Goal: Task Accomplishment & Management: Use online tool/utility

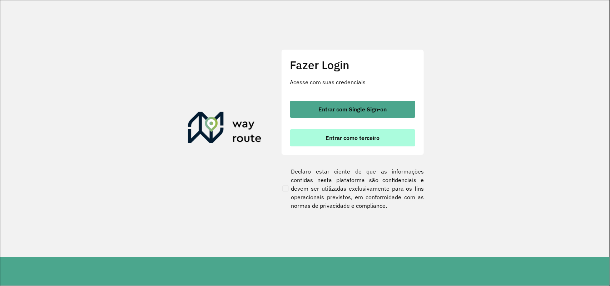
click at [367, 135] on span "Entrar como terceiro" at bounding box center [353, 138] width 54 height 6
click at [367, 142] on button "Entrar como terceiro" at bounding box center [352, 137] width 125 height 17
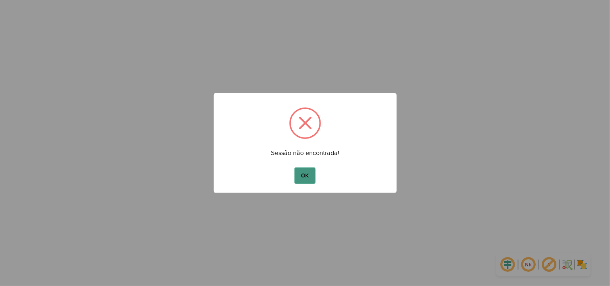
click at [314, 181] on button "OK" at bounding box center [304, 176] width 21 height 16
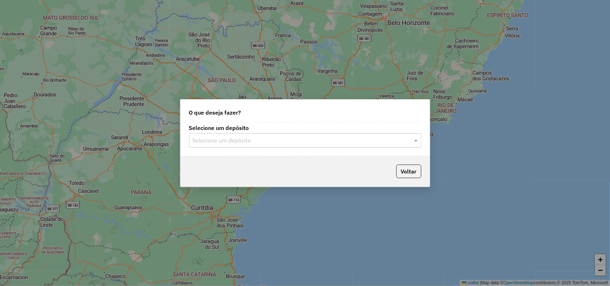
click at [334, 138] on input "text" at bounding box center [298, 141] width 211 height 9
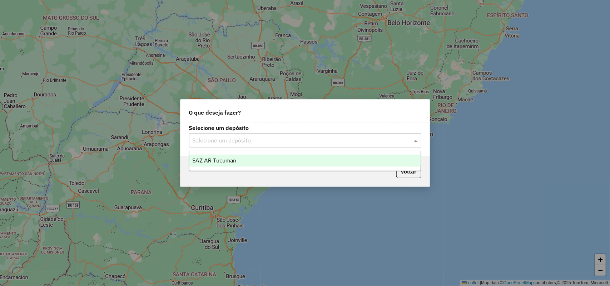
click at [305, 163] on div "SAZ AR Tucuman" at bounding box center [305, 161] width 232 height 12
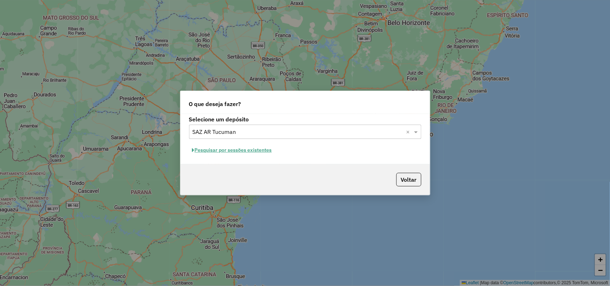
click at [268, 147] on button "Pesquisar por sessões existentes" at bounding box center [232, 150] width 86 height 11
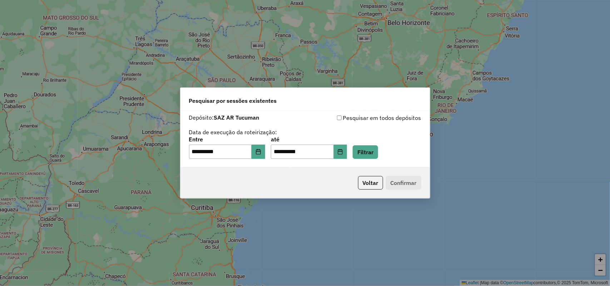
click at [304, 65] on div "**********" at bounding box center [305, 143] width 610 height 286
click at [265, 151] on button "Choose Date" at bounding box center [259, 152] width 14 height 14
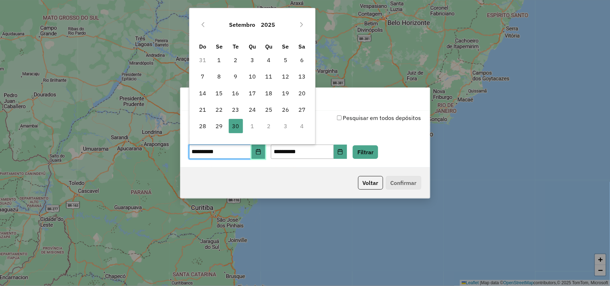
click at [260, 154] on icon "Choose Date" at bounding box center [258, 152] width 5 height 6
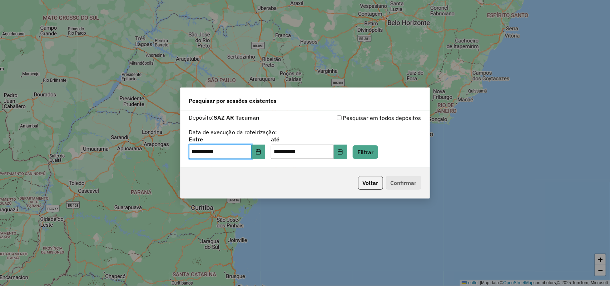
click at [360, 154] on div "**********" at bounding box center [305, 148] width 232 height 22
click at [372, 153] on button "Filtrar" at bounding box center [365, 152] width 25 height 14
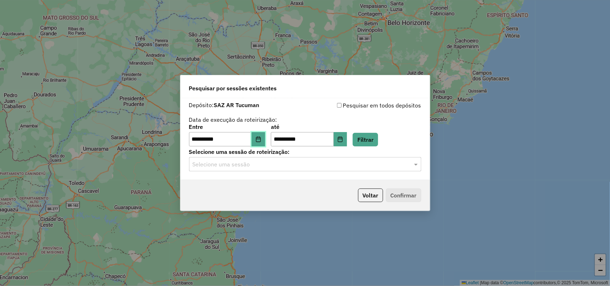
click at [261, 140] on icon "Choose Date" at bounding box center [258, 140] width 6 height 6
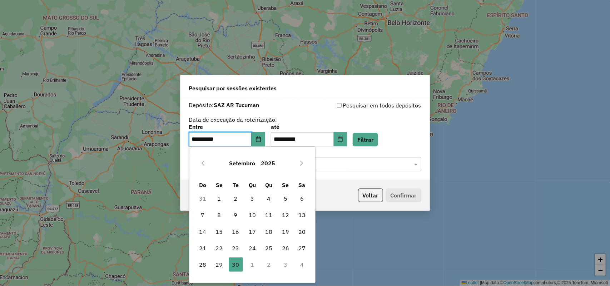
click at [249, 264] on td "1" at bounding box center [252, 265] width 16 height 16
click at [303, 165] on icon "Next Month" at bounding box center [302, 163] width 6 height 6
click at [252, 201] on span "1" at bounding box center [252, 199] width 14 height 14
type input "**********"
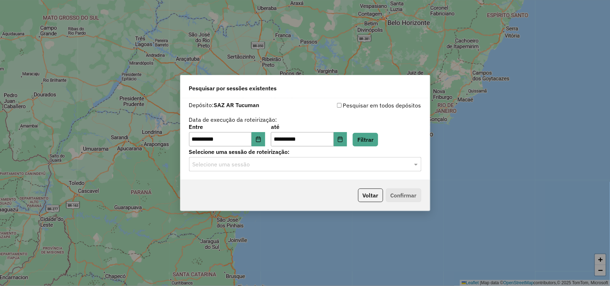
click at [390, 140] on div "**********" at bounding box center [305, 135] width 232 height 22
click at [377, 140] on button "Filtrar" at bounding box center [365, 140] width 25 height 14
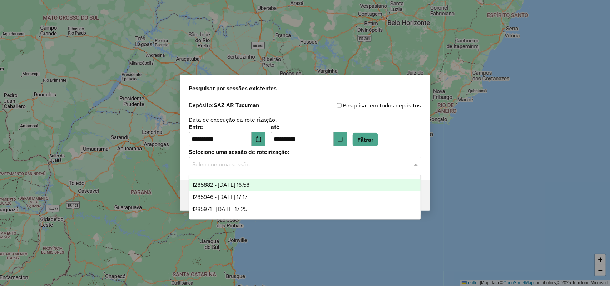
click at [363, 168] on input "text" at bounding box center [298, 164] width 211 height 9
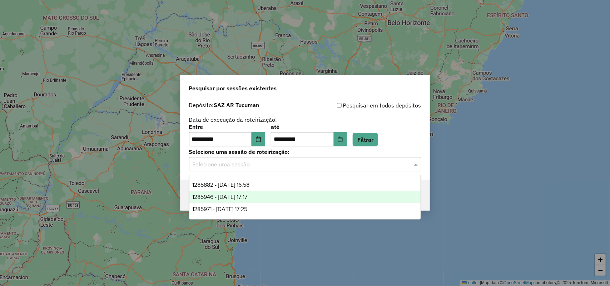
click at [301, 195] on div "1285946 - 01/10/2025 17:17" at bounding box center [305, 197] width 232 height 12
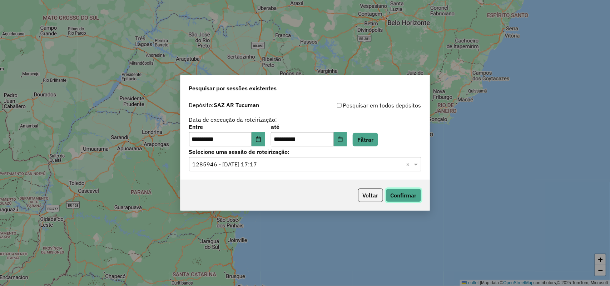
click at [415, 197] on button "Confirmar" at bounding box center [403, 196] width 35 height 14
click at [333, 167] on input "text" at bounding box center [298, 164] width 211 height 9
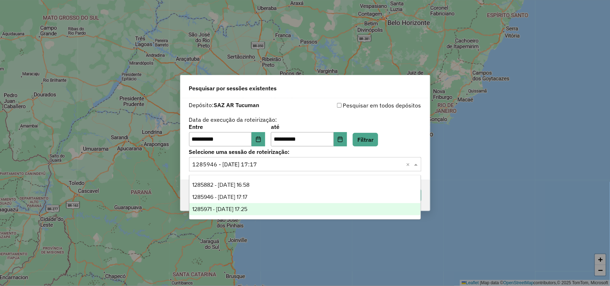
click at [302, 211] on div "1285971 - 01/10/2025 17:25" at bounding box center [305, 209] width 232 height 12
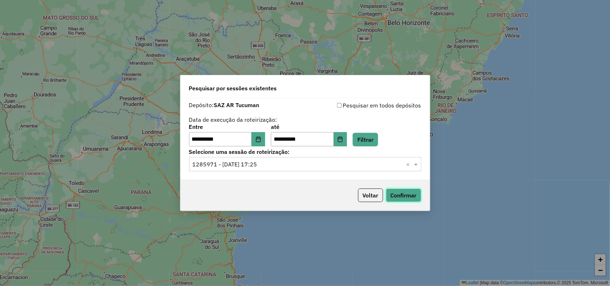
click at [408, 197] on button "Confirmar" at bounding box center [403, 196] width 35 height 14
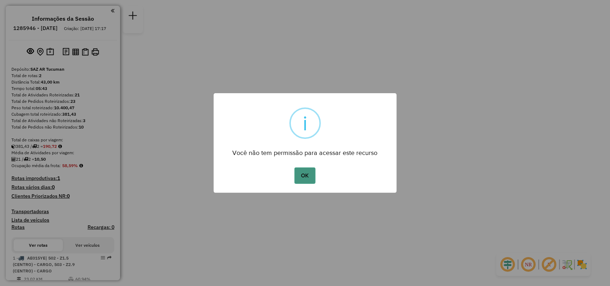
click at [304, 183] on button "OK" at bounding box center [304, 176] width 21 height 16
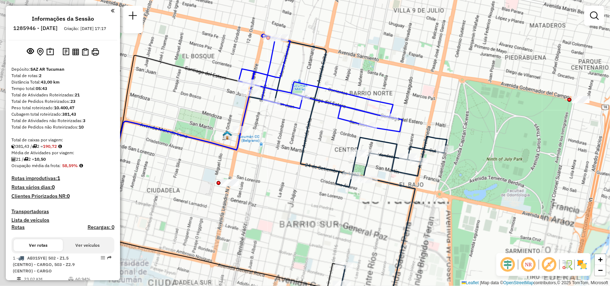
drag, startPoint x: 455, startPoint y: 211, endPoint x: 518, endPoint y: 197, distance: 64.8
click at [518, 197] on div "Janela de atendimento Grade de atendimento Capacidade Transportadoras Veículos …" at bounding box center [305, 143] width 610 height 286
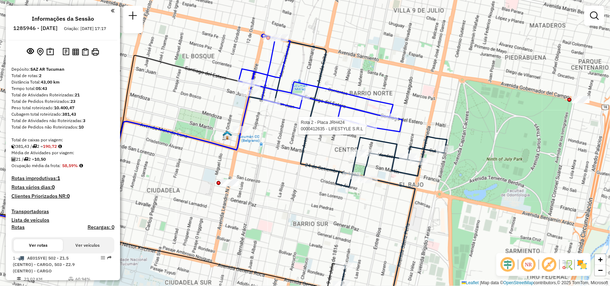
select select "**********"
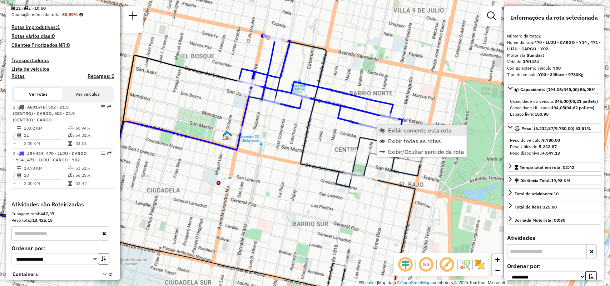
scroll to position [229, 0]
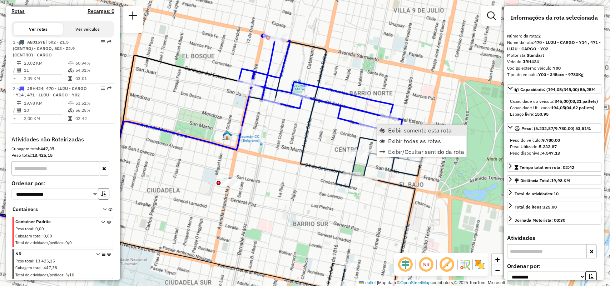
click at [409, 130] on span "Exibir somente esta rota" at bounding box center [420, 131] width 64 height 6
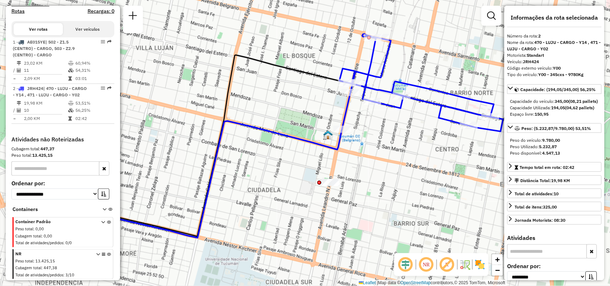
drag, startPoint x: 388, startPoint y: 167, endPoint x: 372, endPoint y: 129, distance: 41.1
click at [356, 154] on div "Janela de atendimento Grade de atendimento Capacidade Transportadoras Veículos …" at bounding box center [305, 143] width 610 height 286
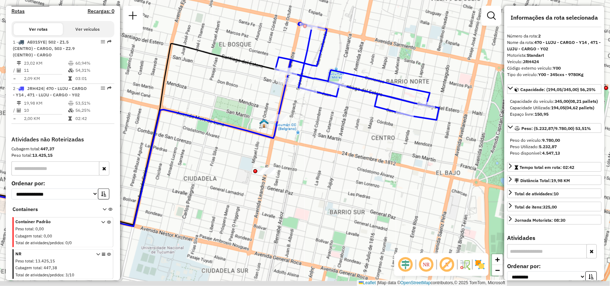
drag, startPoint x: 398, startPoint y: 128, endPoint x: 220, endPoint y: 77, distance: 184.8
click at [220, 77] on div "Rota 2 - Placa JRH424 0000412635 - LIFESTYLE S.R.L Janela de atendimento Grade …" at bounding box center [305, 143] width 610 height 286
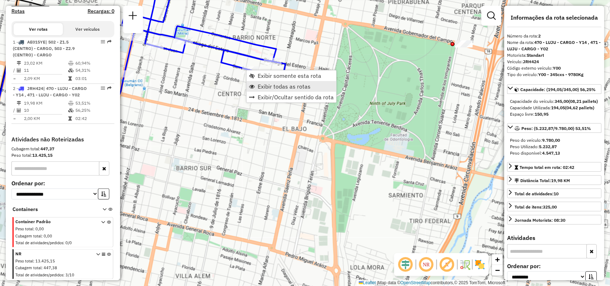
click at [272, 89] on span "Exibir todas as rotas" at bounding box center [284, 87] width 53 height 6
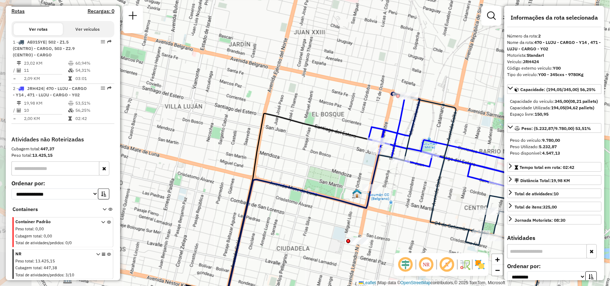
drag, startPoint x: 208, startPoint y: 130, endPoint x: 447, endPoint y: 239, distance: 262.7
click at [450, 240] on div "Janela de atendimento Grade de atendimento Capacidade Transportadoras Veículos …" at bounding box center [305, 143] width 610 height 286
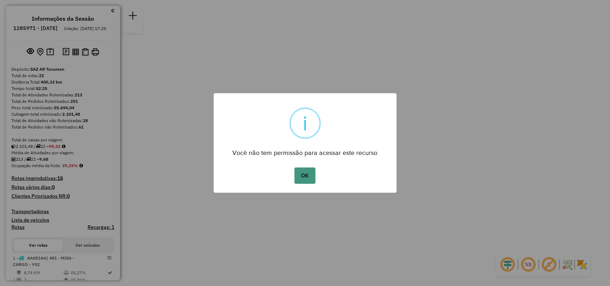
click at [301, 176] on button "OK" at bounding box center [304, 176] width 21 height 16
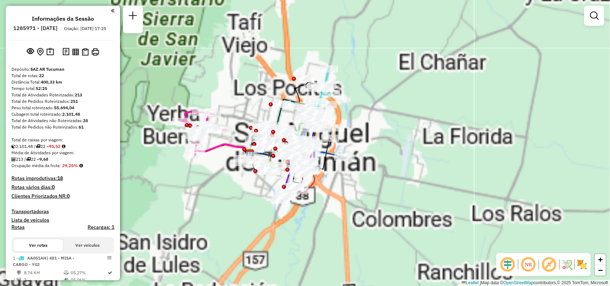
drag, startPoint x: 349, startPoint y: 140, endPoint x: 467, endPoint y: 136, distance: 118.7
click at [457, 140] on div "Janela de atendimento Grade de atendimento Capacidade Transportadoras Veículos …" at bounding box center [305, 143] width 610 height 286
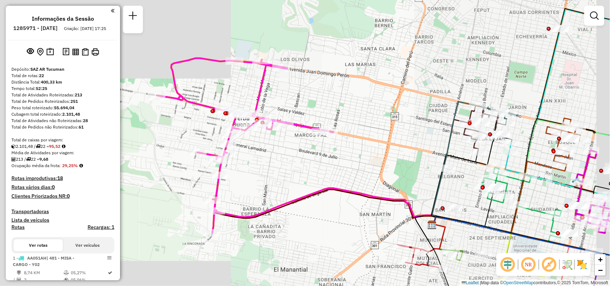
drag, startPoint x: 407, startPoint y: 165, endPoint x: 313, endPoint y: 152, distance: 94.5
click at [313, 152] on div "Rota 5 - Placa AF253BR 0000416915 - FARRONI NOEMI DEL VALLE Janela de atendimen…" at bounding box center [305, 143] width 610 height 286
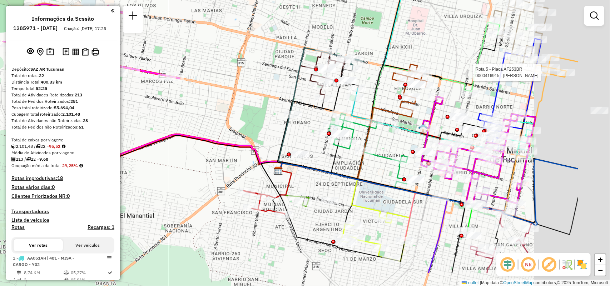
drag, startPoint x: 389, startPoint y: 165, endPoint x: 230, endPoint y: 86, distance: 176.7
click at [230, 86] on div "Rota 5 - Placa AF253BR 0000416915 - FARRONI NOEMI DEL VALLE Janela de atendimen…" at bounding box center [305, 143] width 610 height 286
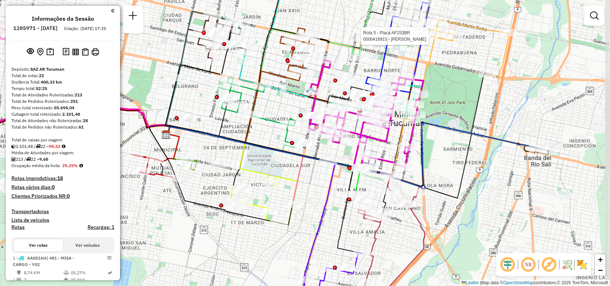
drag, startPoint x: 337, startPoint y: 154, endPoint x: 306, endPoint y: 155, distance: 31.1
click at [306, 155] on icon at bounding box center [352, 156] width 372 height 66
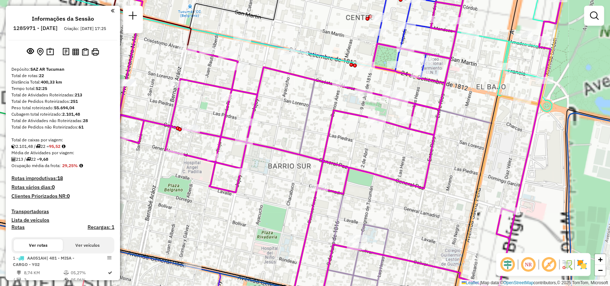
drag, startPoint x: 389, startPoint y: 148, endPoint x: 387, endPoint y: 160, distance: 12.7
click at [387, 160] on div "Rota 5 - Placa AF253BR 0000416915 - FARRONI NOEMI DEL VALLE Janela de atendimen…" at bounding box center [305, 143] width 610 height 286
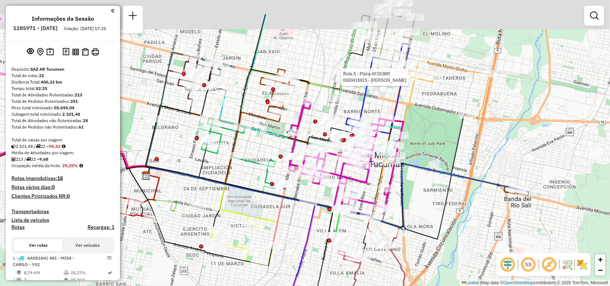
drag, startPoint x: 441, startPoint y: 69, endPoint x: 437, endPoint y: 118, distance: 49.5
click at [438, 118] on div "Rota 5 - Placa AF253BR 0000416915 - FARRONI NOEMI DEL VALLE Janela de atendimen…" at bounding box center [305, 143] width 610 height 286
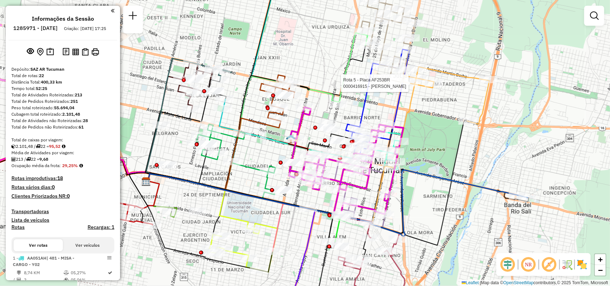
click at [438, 106] on div "Rota 5 - Placa AF253BR 0000416915 - FARRONI NOEMI DEL VALLE Janela de atendimen…" at bounding box center [305, 143] width 610 height 286
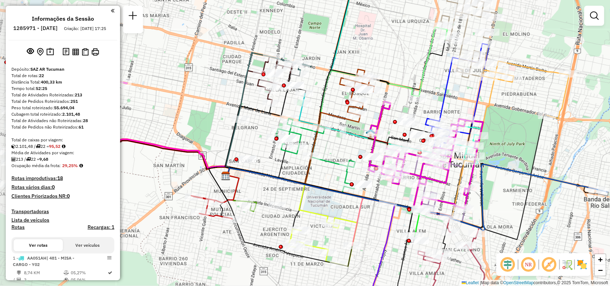
drag, startPoint x: 375, startPoint y: 94, endPoint x: 395, endPoint y: 91, distance: 20.2
click at [395, 91] on div "Janela de atendimento Grade de atendimento Capacidade Transportadoras Veículos …" at bounding box center [305, 143] width 610 height 286
select select "**********"
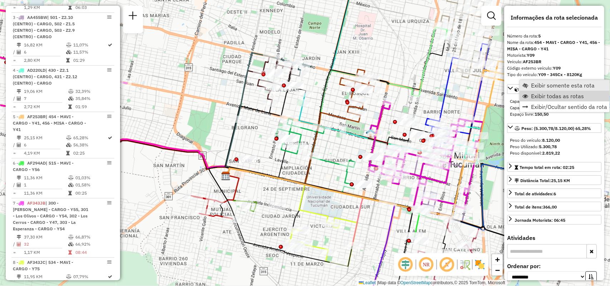
scroll to position [453, 0]
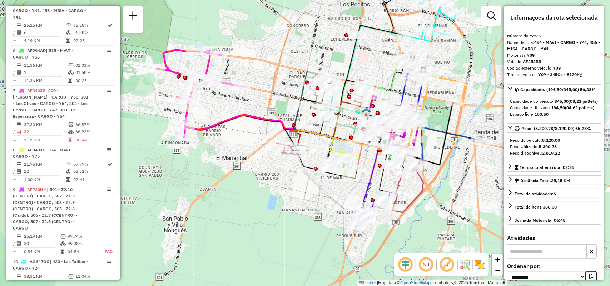
click at [376, 63] on div "Rota 15 - Placa HYG000 0000471055 - MUNDO DE BEBIDAS S. R. L. Janela de atendim…" at bounding box center [305, 143] width 610 height 286
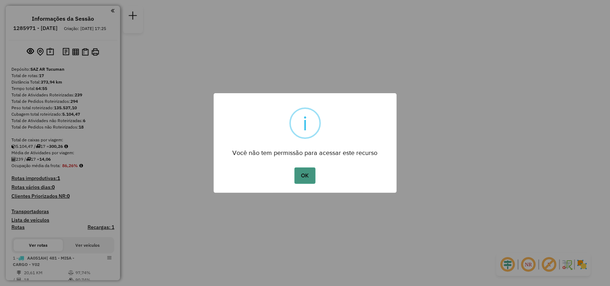
click at [308, 175] on button "OK" at bounding box center [304, 176] width 21 height 16
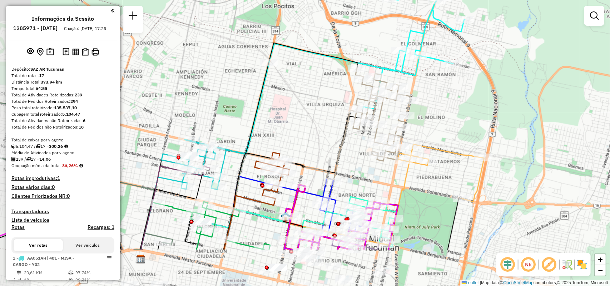
drag, startPoint x: 465, startPoint y: 133, endPoint x: 496, endPoint y: 93, distance: 50.7
click at [496, 93] on div "Janela de atendimento Grade de atendimento Capacidade Transportadoras Veículos …" at bounding box center [305, 143] width 610 height 286
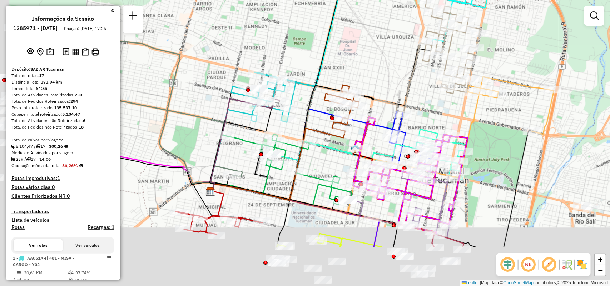
drag, startPoint x: 327, startPoint y: 69, endPoint x: 368, endPoint y: 35, distance: 53.5
click at [368, 33] on div "Janela de atendimento Grade de atendimento Capacidade Transportadoras Veículos …" at bounding box center [305, 143] width 610 height 286
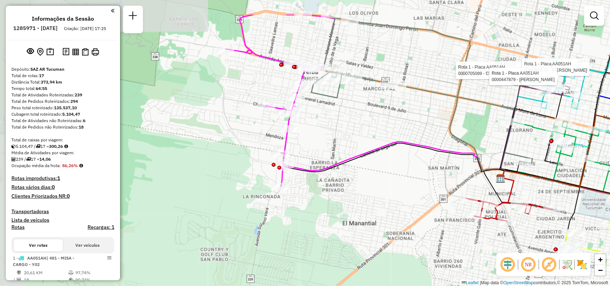
drag, startPoint x: 349, startPoint y: 85, endPoint x: 383, endPoint y: 142, distance: 66.5
click at [383, 142] on div "Rota 1 - Placa AA051AH 0000705099 - CORONEL [PERSON_NAME] 1 - Placa AA051AH 000…" at bounding box center [305, 143] width 610 height 286
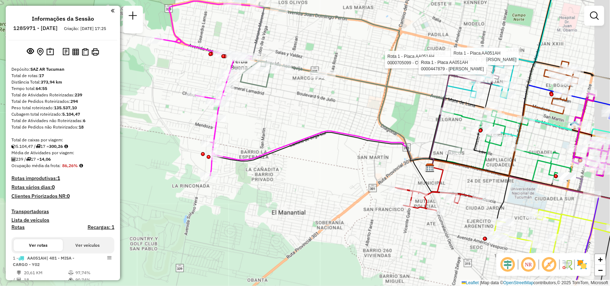
drag, startPoint x: 380, startPoint y: 165, endPoint x: 313, endPoint y: 99, distance: 94.0
click at [313, 99] on icon at bounding box center [314, 131] width 238 height 72
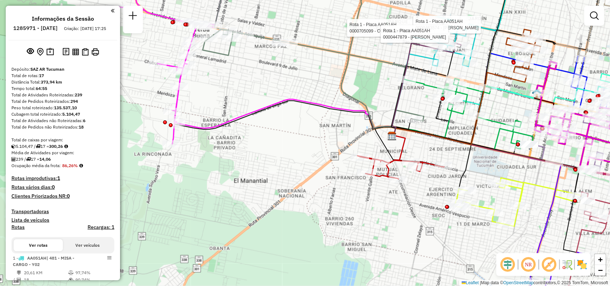
drag, startPoint x: 481, startPoint y: 217, endPoint x: 394, endPoint y: 211, distance: 87.0
click at [394, 211] on div "Rota 1 - Placa AA051AH 0000705099 - CORONEL [PERSON_NAME] 1 - Placa AA051AH 000…" at bounding box center [305, 143] width 610 height 286
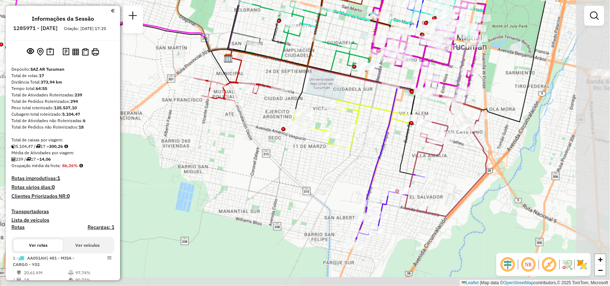
drag, startPoint x: 435, startPoint y: 172, endPoint x: 364, endPoint y: 106, distance: 96.6
click at [365, 106] on icon at bounding box center [353, 124] width 127 height 49
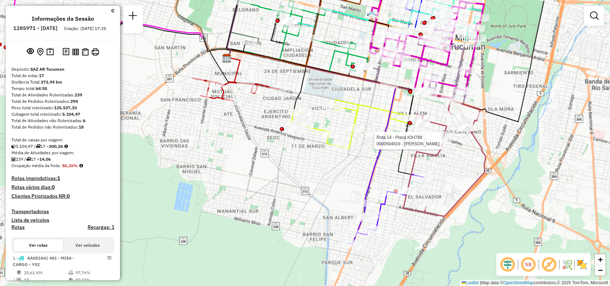
select select "**********"
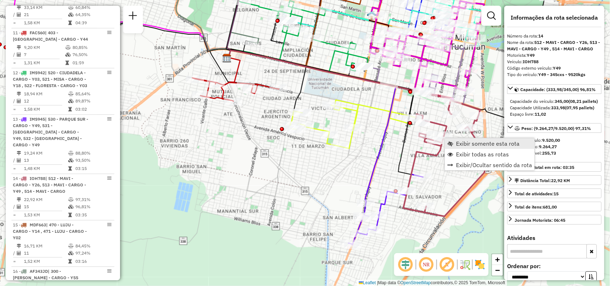
scroll to position [903, 0]
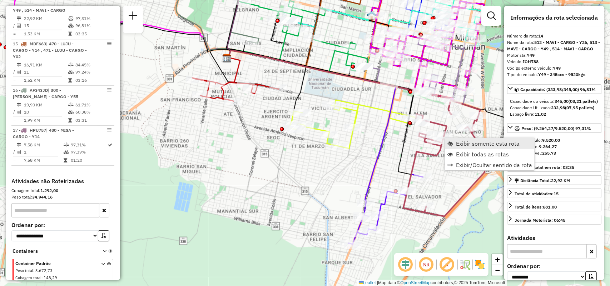
click at [468, 146] on span "Exibir somente esta rota" at bounding box center [488, 144] width 64 height 6
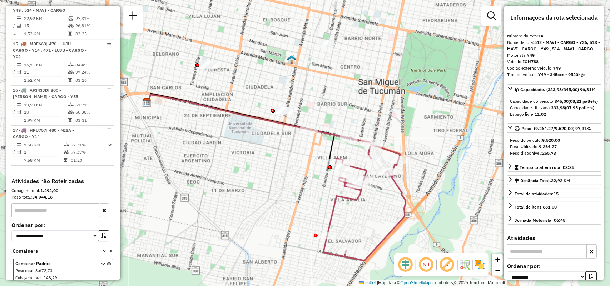
drag, startPoint x: 316, startPoint y: 248, endPoint x: 302, endPoint y: 256, distance: 16.4
click at [301, 265] on div "Rota 14 - Placa IOH788 0000503235 - ROJAS JANET Janela de atendimento Grade de …" at bounding box center [305, 143] width 610 height 286
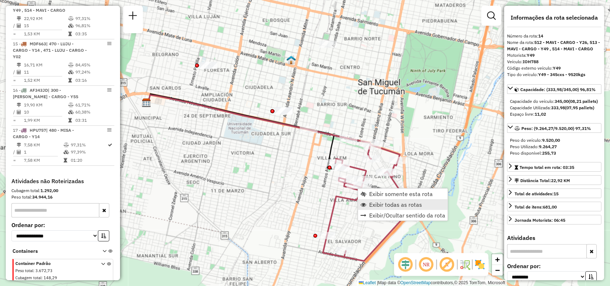
click at [372, 204] on span "Exibir todas as rotas" at bounding box center [395, 205] width 53 height 6
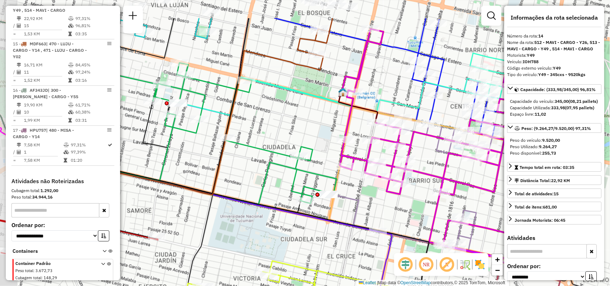
drag, startPoint x: 331, startPoint y: 209, endPoint x: 344, endPoint y: 240, distance: 33.5
click at [344, 240] on div "Rota 14 - Placa IOH788 0000452027 - JIMENEZ SAHIAN JUAN PABLO Janela de atendim…" at bounding box center [305, 143] width 610 height 286
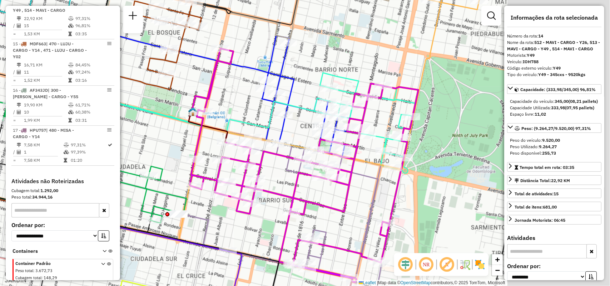
drag, startPoint x: 346, startPoint y: 190, endPoint x: 186, endPoint y: 223, distance: 162.9
click at [188, 221] on div "Rota 14 - Placa IOH788 0000452027 - JIMENEZ SAHIAN JUAN PABLO Janela de atendim…" at bounding box center [305, 143] width 610 height 286
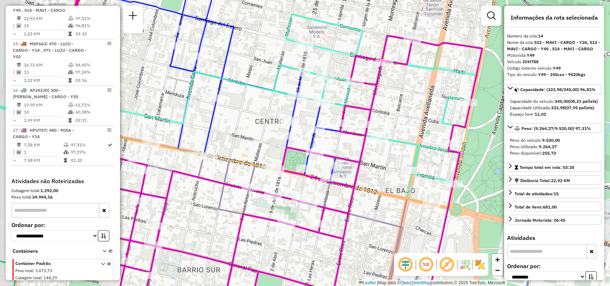
drag, startPoint x: 373, startPoint y: 165, endPoint x: 410, endPoint y: 176, distance: 37.8
click at [407, 176] on div "Rota 14 - Placa IOH788 0000452027 - JIMENEZ SAHIAN JUAN PABLO Janela de atendim…" at bounding box center [305, 143] width 610 height 286
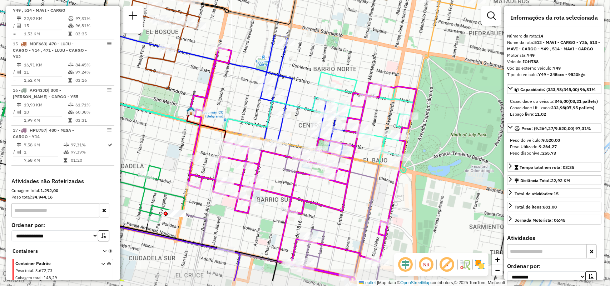
drag, startPoint x: 344, startPoint y: 130, endPoint x: 353, endPoint y: 96, distance: 35.1
click at [353, 96] on icon at bounding box center [302, 164] width 229 height 233
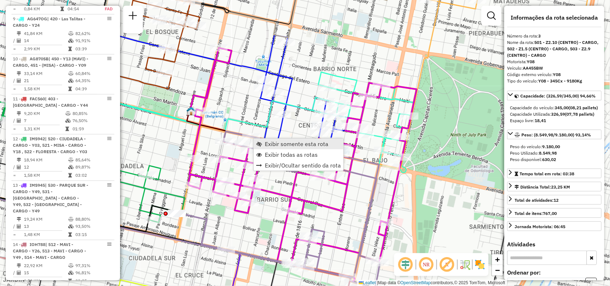
scroll to position [354, 0]
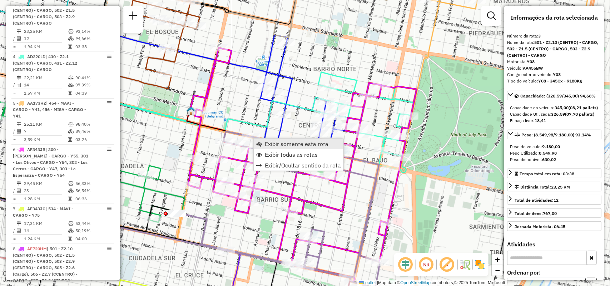
click at [281, 143] on span "Exibir somente esta rota" at bounding box center [297, 144] width 64 height 6
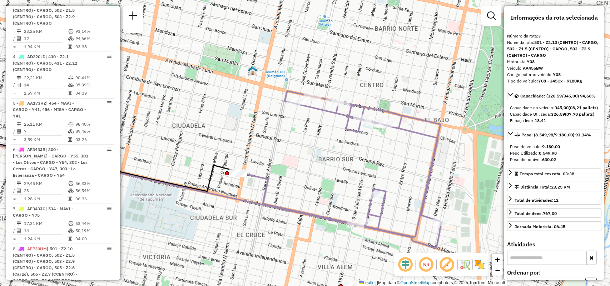
drag, startPoint x: 326, startPoint y: 157, endPoint x: 223, endPoint y: 183, distance: 105.6
click at [223, 183] on div "Janela de atendimento Grade de atendimento Capacidade Transportadoras Veículos …" at bounding box center [305, 143] width 610 height 286
click at [413, 145] on ul "Exibir somente esta rota Exibir todas as rotas Exibir/Ocultar sentido da rota" at bounding box center [433, 141] width 90 height 32
click at [413, 145] on link "Exibir todas as rotas" at bounding box center [433, 141] width 90 height 11
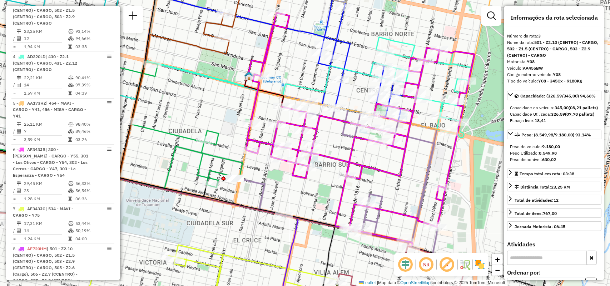
click at [373, 172] on icon at bounding box center [360, 130] width 229 height 234
click at [455, 232] on span "Exibir somente esta rota" at bounding box center [483, 234] width 64 height 6
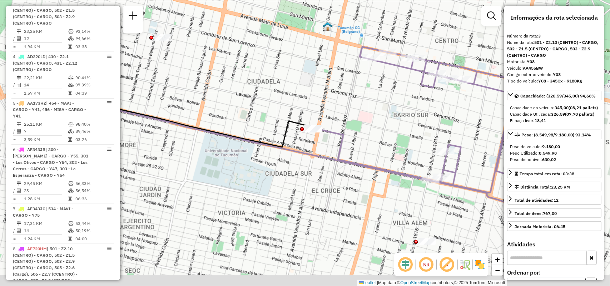
drag, startPoint x: 404, startPoint y: 181, endPoint x: 346, endPoint y: 156, distance: 63.6
click at [343, 156] on div "Janela de atendimento Grade de atendimento Capacidade Transportadoras Veículos …" at bounding box center [305, 143] width 610 height 286
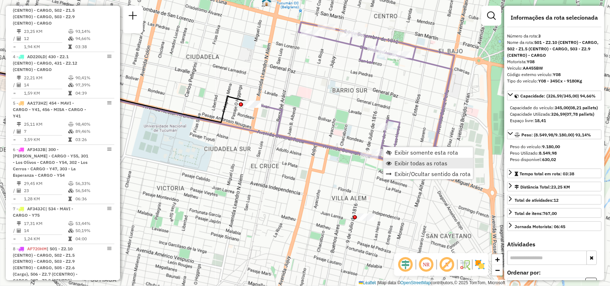
click at [395, 164] on span "Exibir todas as rotas" at bounding box center [420, 163] width 53 height 6
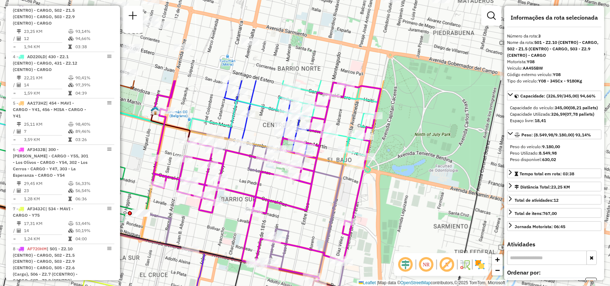
drag, startPoint x: 445, startPoint y: 195, endPoint x: 334, endPoint y: 304, distance: 155.7
click at [334, 286] on html "Aguarde... Pop-up bloqueado! Seu navegador bloqueou automáticamente a abertura …" at bounding box center [305, 143] width 610 height 286
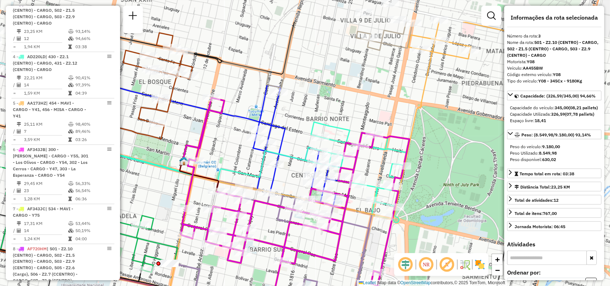
drag, startPoint x: 374, startPoint y: 193, endPoint x: 397, endPoint y: 224, distance: 39.0
click at [397, 224] on icon at bounding box center [295, 215] width 229 height 234
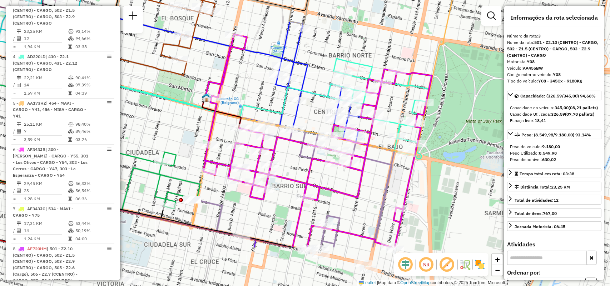
drag, startPoint x: 313, startPoint y: 131, endPoint x: 296, endPoint y: 52, distance: 80.4
click at [296, 52] on icon at bounding box center [209, 82] width 334 height 128
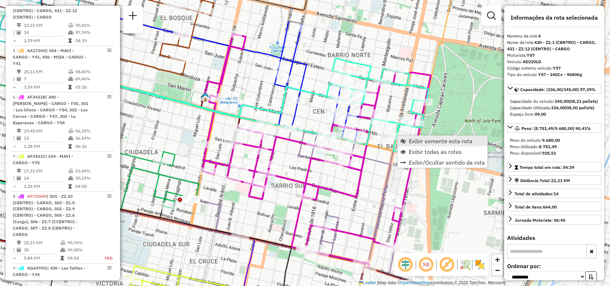
scroll to position [406, 0]
click at [408, 142] on link "Exibir somente esta rota" at bounding box center [443, 141] width 90 height 11
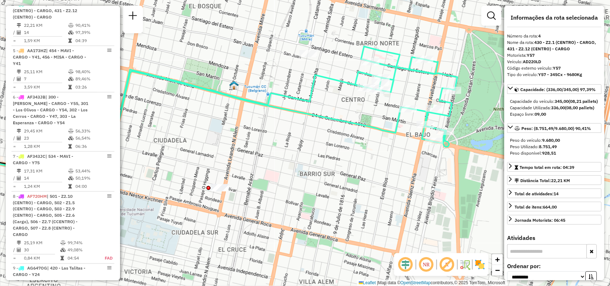
drag, startPoint x: 313, startPoint y: 149, endPoint x: 262, endPoint y: 140, distance: 51.8
click at [262, 140] on div "Janela de atendimento Grade de atendimento Capacidade Transportadoras Veículos …" at bounding box center [305, 143] width 610 height 286
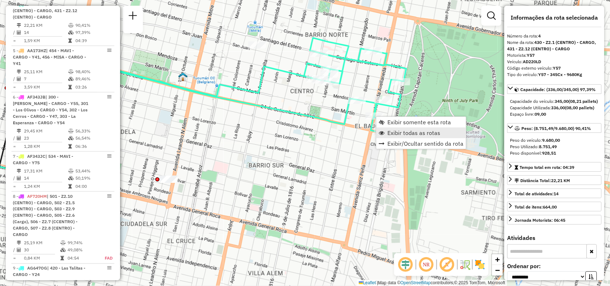
click at [403, 130] on span "Exibir todas as rotas" at bounding box center [413, 133] width 53 height 6
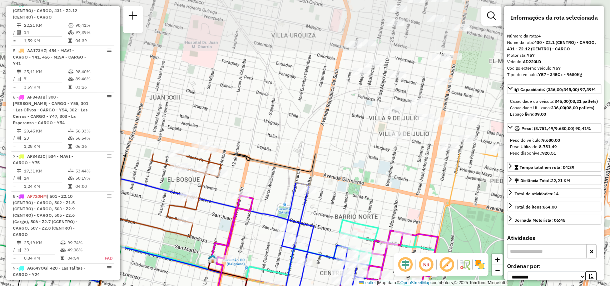
click at [347, 286] on html "Aguarde... Pop-up bloqueado! Seu navegador bloqueou automáticamente a abertura …" at bounding box center [305, 143] width 610 height 286
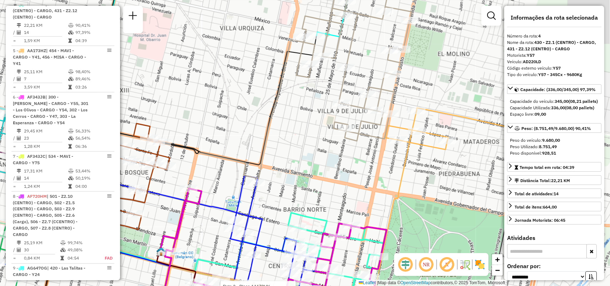
drag, startPoint x: 351, startPoint y: 179, endPoint x: 197, endPoint y: 172, distance: 153.8
click at [197, 172] on div "Rota 8 - Placa AF720HM 0000474936 - DELI S.R.L. Rota 2 - Placa AA173HY 00004294…" at bounding box center [305, 143] width 610 height 286
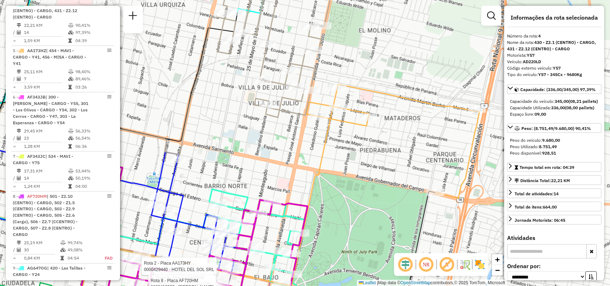
click at [328, 189] on div "Rota 2 - Placa AA173HY 0000429440 - HOTEL DEL SOL SRL Rota 3 - Placa AA455BW 00…" at bounding box center [305, 143] width 610 height 286
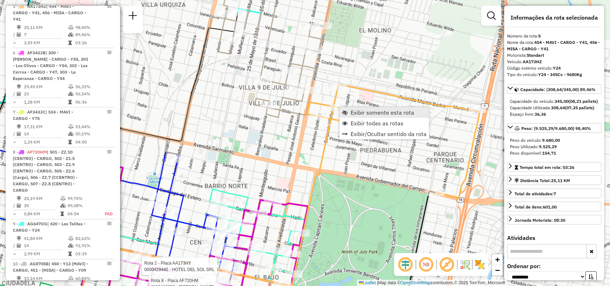
scroll to position [453, 0]
click at [358, 111] on span "Exibir somente esta rota" at bounding box center [383, 113] width 64 height 6
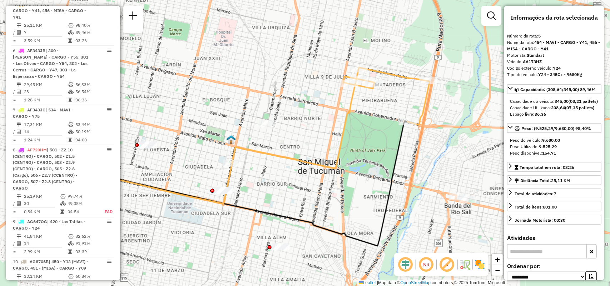
drag, startPoint x: 348, startPoint y: 153, endPoint x: 325, endPoint y: 152, distance: 23.2
click at [302, 167] on div "Janela de atendimento Grade de atendimento Capacidade Transportadoras Veículos …" at bounding box center [305, 143] width 610 height 286
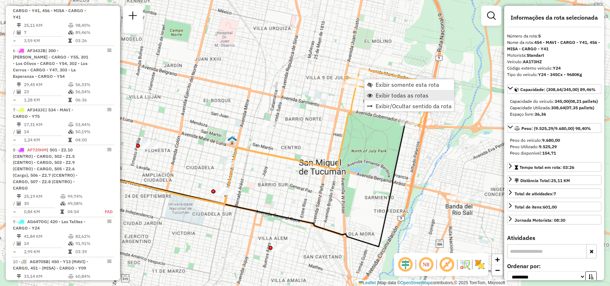
click at [388, 98] on span "Exibir todas as rotas" at bounding box center [402, 96] width 53 height 6
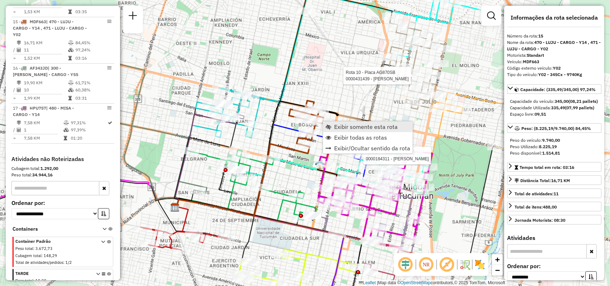
scroll to position [950, 0]
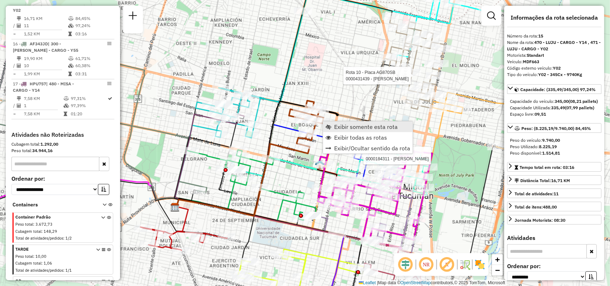
click at [351, 130] on link "Exibir somente esta rota" at bounding box center [368, 126] width 90 height 11
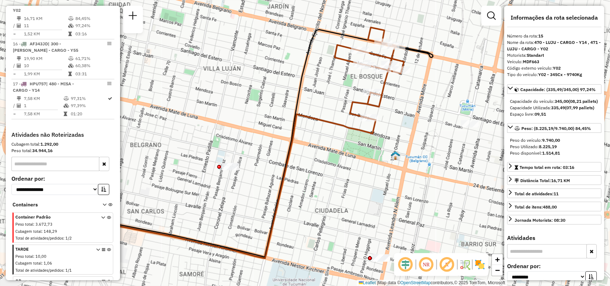
drag, startPoint x: 313, startPoint y: 134, endPoint x: 299, endPoint y: 134, distance: 14.3
click at [299, 134] on div "Janela de atendimento Grade de atendimento Capacidade Transportadoras Veículos …" at bounding box center [305, 143] width 610 height 286
click at [397, 87] on span "Exibir todas as rotas" at bounding box center [395, 88] width 6 height 6
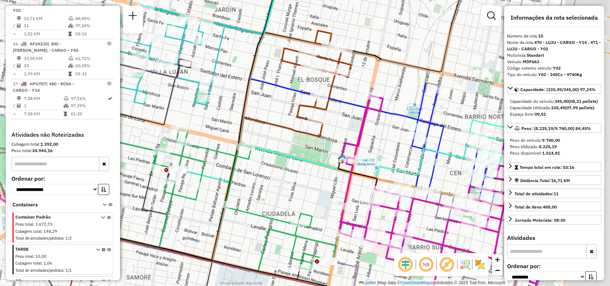
drag, startPoint x: 287, startPoint y: 165, endPoint x: 266, endPoint y: 169, distance: 21.1
click at [266, 169] on div "Janela de atendimento Grade de atendimento Capacidade Transportadoras Veículos …" at bounding box center [305, 143] width 610 height 286
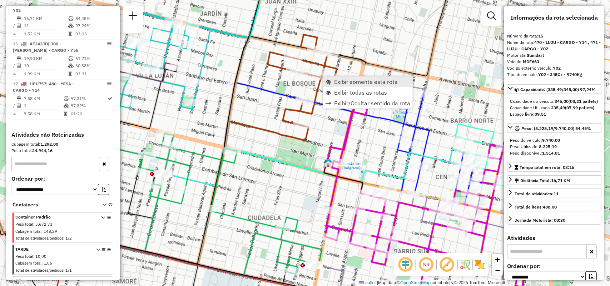
click at [342, 84] on span "Exibir somente esta rota" at bounding box center [366, 82] width 64 height 6
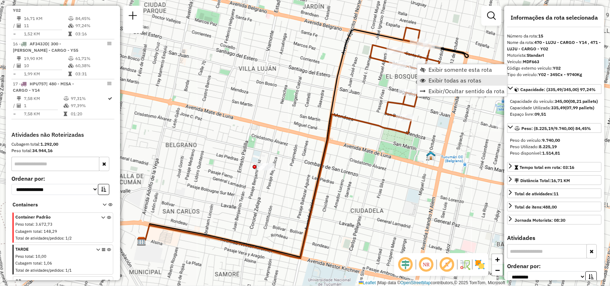
click at [440, 79] on span "Exibir todas as rotas" at bounding box center [454, 81] width 53 height 6
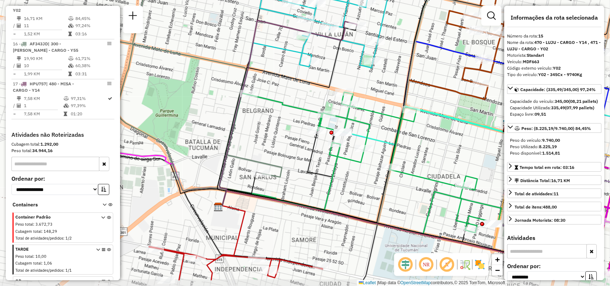
drag, startPoint x: 357, startPoint y: 182, endPoint x: 392, endPoint y: 148, distance: 48.8
click at [429, 147] on div "Janela de atendimento Grade de atendimento Capacidade Transportadoras Veículos …" at bounding box center [305, 143] width 610 height 286
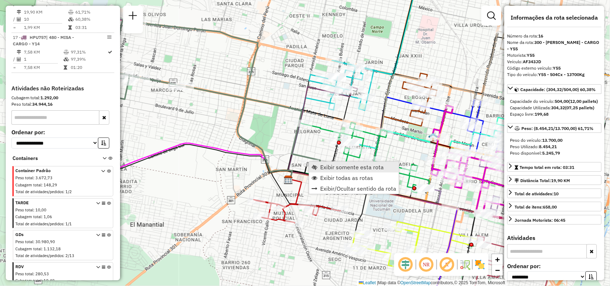
scroll to position [996, 0]
click at [327, 165] on span "Exibir somente esta rota" at bounding box center [352, 167] width 64 height 6
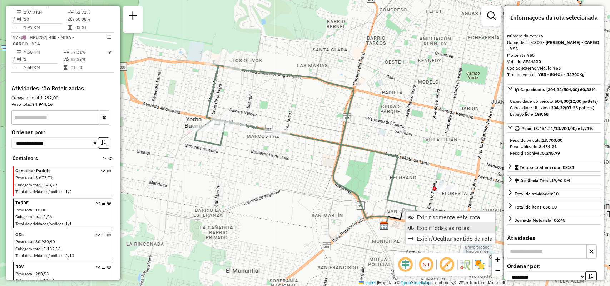
click at [417, 228] on span "Exibir todas as rotas" at bounding box center [443, 228] width 53 height 6
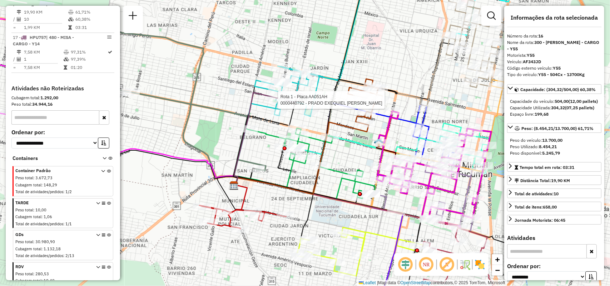
click at [431, 53] on div "Rota 1 - Placa AA051AH 0000440792 - PRADO EXEQUIEL ENRIQUE Janela de atendiment…" at bounding box center [305, 143] width 610 height 286
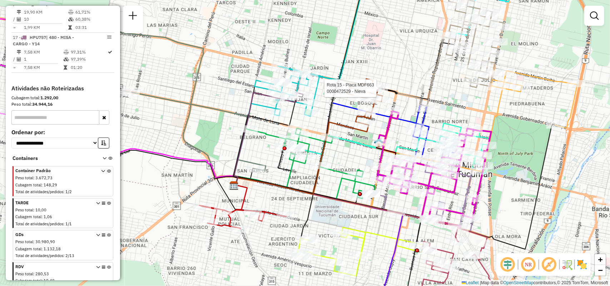
select select "**********"
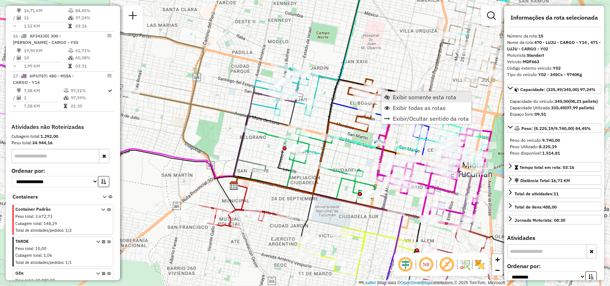
scroll to position [950, 0]
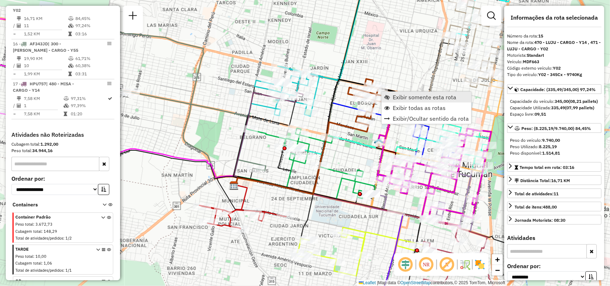
click at [400, 99] on span "Exibir somente esta rota" at bounding box center [425, 97] width 64 height 6
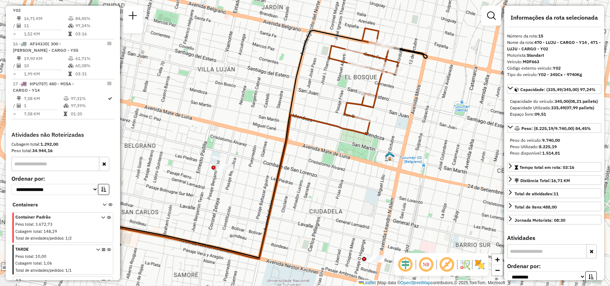
drag, startPoint x: 397, startPoint y: 104, endPoint x: 352, endPoint y: 105, distance: 44.7
click at [352, 105] on icon at bounding box center [363, 73] width 69 height 91
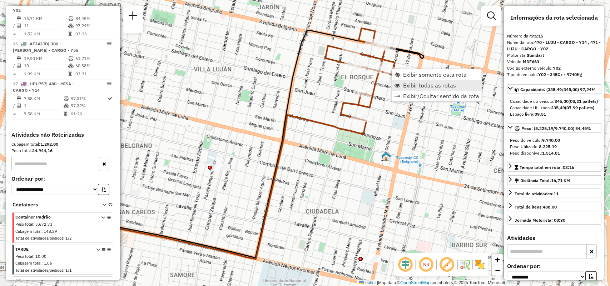
click at [412, 84] on span "Exibir todas as rotas" at bounding box center [429, 86] width 53 height 6
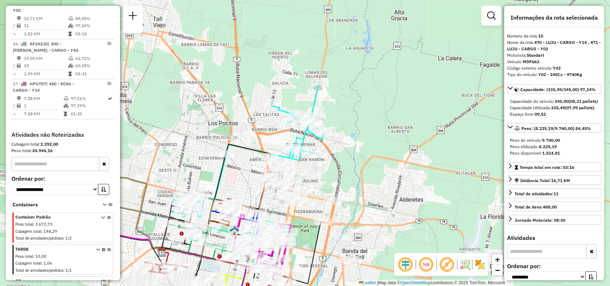
drag, startPoint x: 268, startPoint y: 125, endPoint x: 205, endPoint y: 223, distance: 116.8
click at [205, 223] on icon at bounding box center [217, 217] width 110 height 79
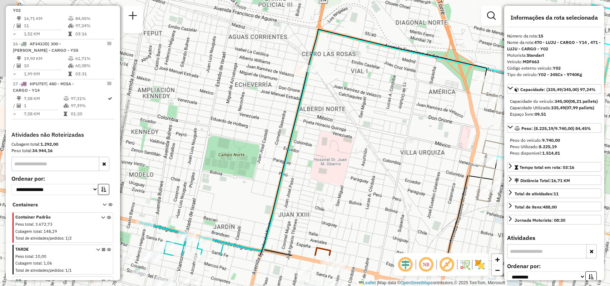
drag, startPoint x: 225, startPoint y: 172, endPoint x: 306, endPoint y: 113, distance: 100.0
click at [306, 113] on div "Rota 12 - Placa IMS942 0000459262 - BASSITTA SABRINA Rota 12 - Placa IMS942 000…" at bounding box center [305, 143] width 610 height 286
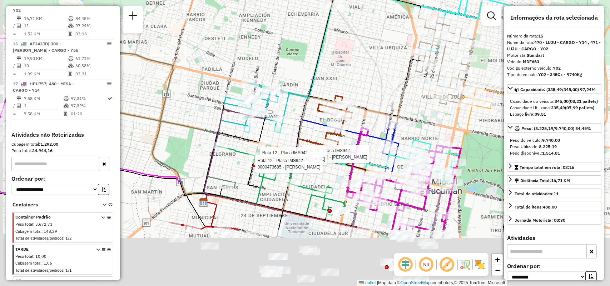
drag, startPoint x: 309, startPoint y: 132, endPoint x: 341, endPoint y: 11, distance: 125.7
click at [341, 11] on div "Rota 12 - Placa IMS942 0000459262 - BASSITTA SABRINA Rota 12 - Placa IMS942 000…" at bounding box center [305, 143] width 610 height 286
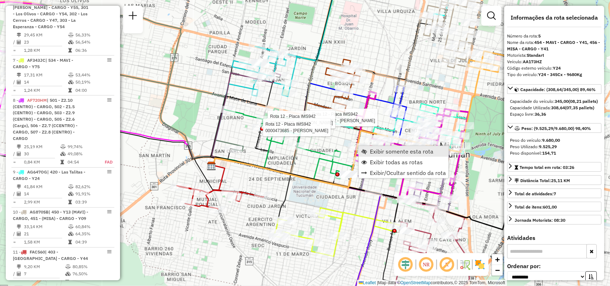
scroll to position [453, 0]
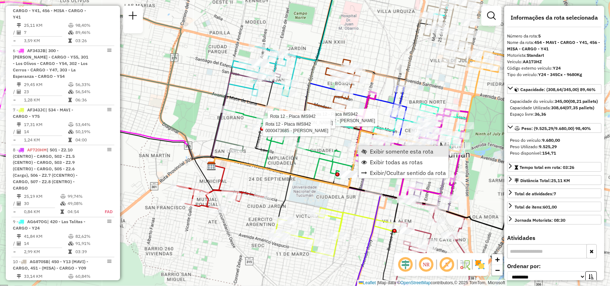
click at [368, 150] on link "Exibir somente esta rota" at bounding box center [404, 151] width 90 height 11
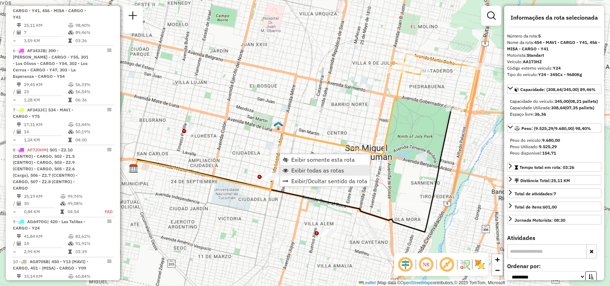
click at [298, 168] on span "Exibir todas as rotas" at bounding box center [317, 171] width 53 height 6
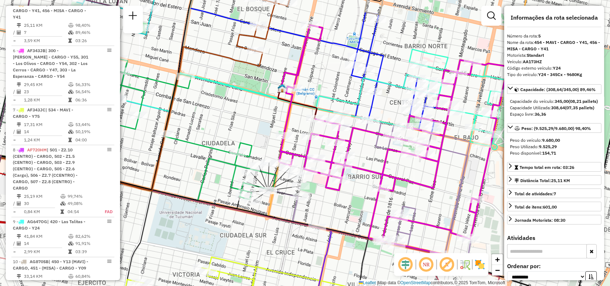
click at [345, 204] on div "Janela de atendimento Grade de atendimento Capacidade Transportadoras Veículos …" at bounding box center [305, 143] width 610 height 286
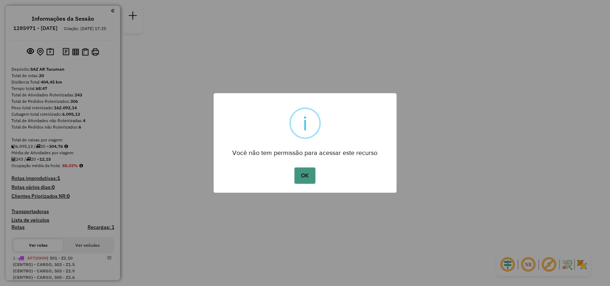
click at [313, 180] on button "OK" at bounding box center [304, 176] width 21 height 16
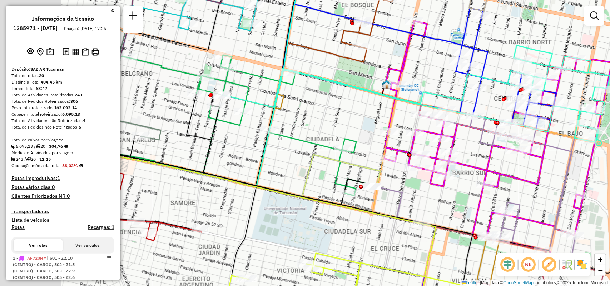
drag, startPoint x: 296, startPoint y: 211, endPoint x: 429, endPoint y: 212, distance: 133.6
click at [429, 212] on div "Janela de atendimento Grade de atendimento Capacidade Transportadoras Veículos …" at bounding box center [305, 143] width 610 height 286
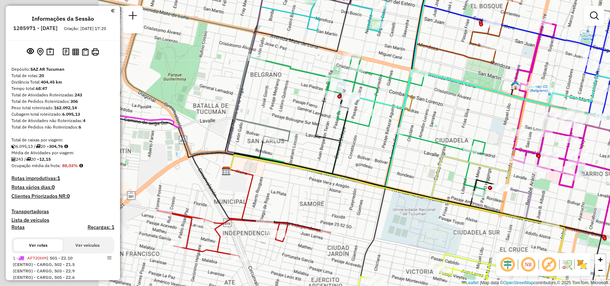
drag, startPoint x: 251, startPoint y: 174, endPoint x: 380, endPoint y: 174, distance: 128.6
click at [380, 174] on div "Janela de atendimento Grade de atendimento Capacidade Transportadoras Veículos …" at bounding box center [305, 143] width 610 height 286
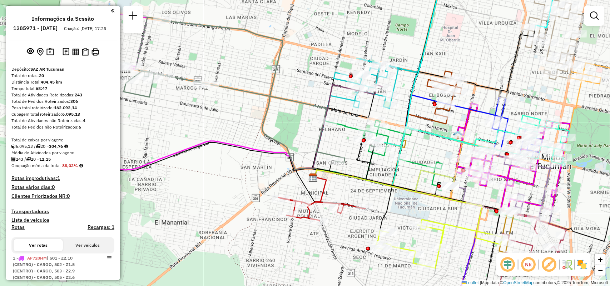
drag, startPoint x: 394, startPoint y: 157, endPoint x: 274, endPoint y: 156, distance: 119.7
click at [313, 156] on icon at bounding box center [381, 155] width 137 height 70
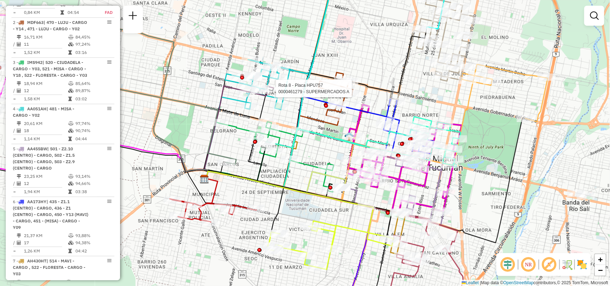
select select "**********"
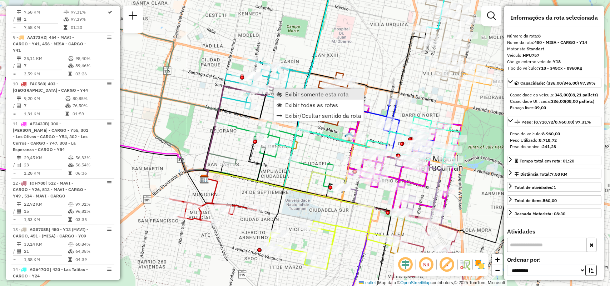
scroll to position [618, 0]
click at [289, 93] on span "Exibir somente esta rota" at bounding box center [317, 94] width 64 height 6
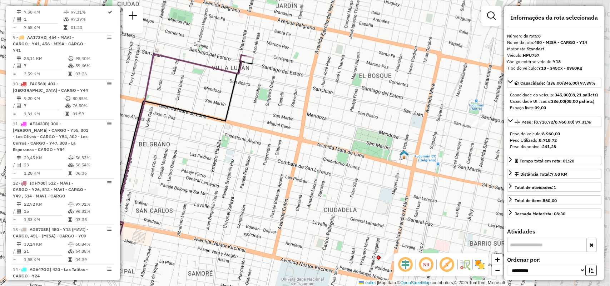
drag, startPoint x: 361, startPoint y: 105, endPoint x: 247, endPoint y: 108, distance: 113.7
click at [247, 108] on div "Janela de atendimento Grade de atendimento Capacidade Transportadoras Veículos …" at bounding box center [305, 143] width 610 height 286
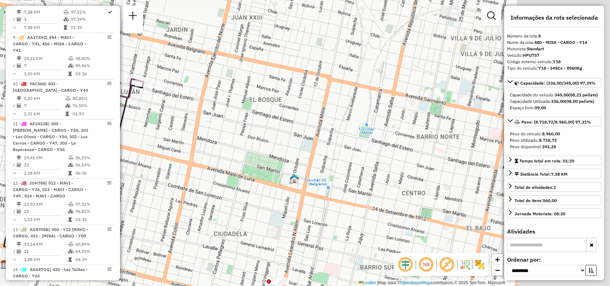
drag, startPoint x: 362, startPoint y: 112, endPoint x: 128, endPoint y: 184, distance: 245.0
click at [125, 181] on div "Janela de atendimento Grade de atendimento Capacidade Transportadoras Veículos …" at bounding box center [305, 143] width 610 height 286
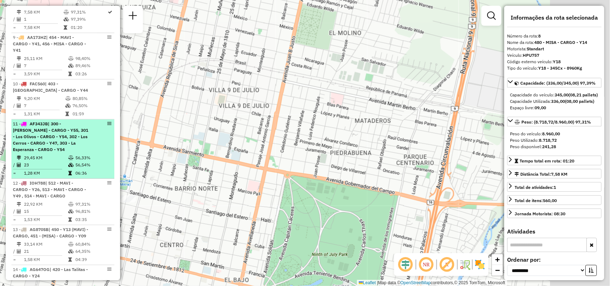
drag, startPoint x: 313, startPoint y: 149, endPoint x: 93, endPoint y: 133, distance: 221.0
click at [93, 133] on hb-router-mapa "Informações da Sessão 1285971 - 01/10/2025 Criação: 30/09/2025 17:25 Depósito: …" at bounding box center [305, 143] width 610 height 286
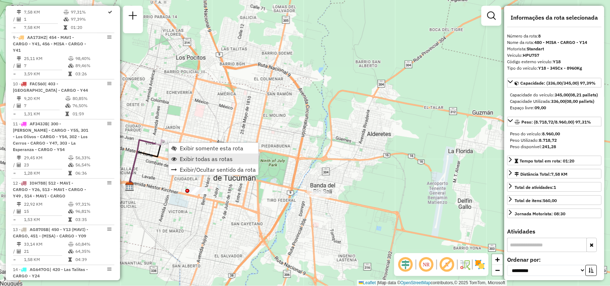
click at [189, 156] on span "Exibir todas as rotas" at bounding box center [206, 159] width 53 height 6
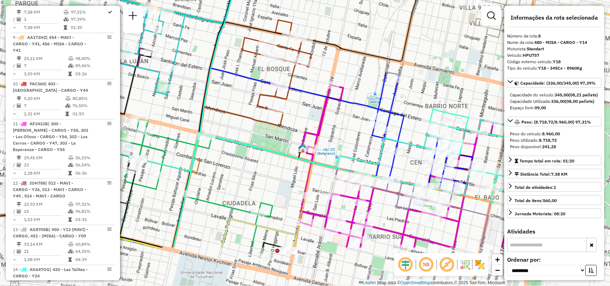
drag, startPoint x: 306, startPoint y: 200, endPoint x: 242, endPoint y: 132, distance: 93.3
click at [242, 132] on div "Janela de atendimento Grade de atendimento Capacidade Transportadoras Veículos …" at bounding box center [305, 143] width 610 height 286
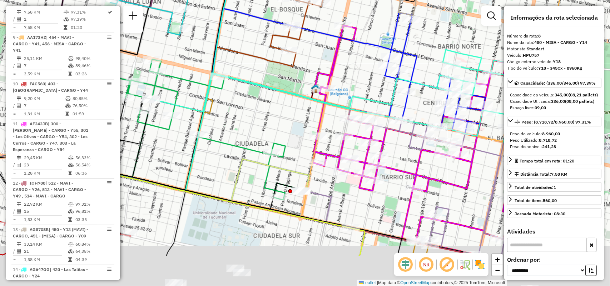
drag, startPoint x: 244, startPoint y: 195, endPoint x: 260, endPoint y: 134, distance: 63.2
click at [260, 134] on div "Janela de atendimento Grade de atendimento Capacidade Transportadoras Veículos …" at bounding box center [305, 143] width 610 height 286
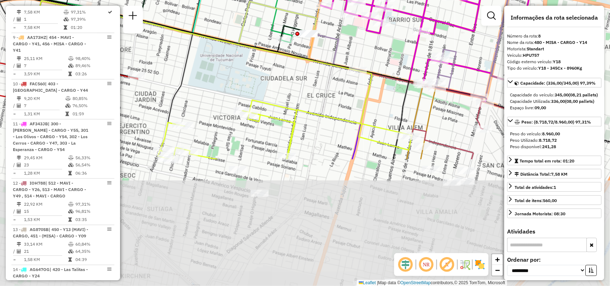
drag, startPoint x: 325, startPoint y: 199, endPoint x: 332, endPoint y: 72, distance: 126.7
click at [332, 72] on div "Janela de atendimento Grade de atendimento Capacidade Transportadoras Veículos …" at bounding box center [305, 143] width 610 height 286
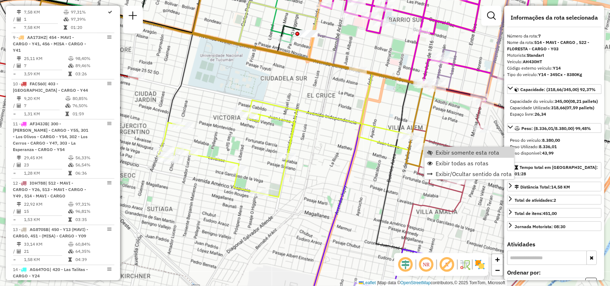
scroll to position [572, 0]
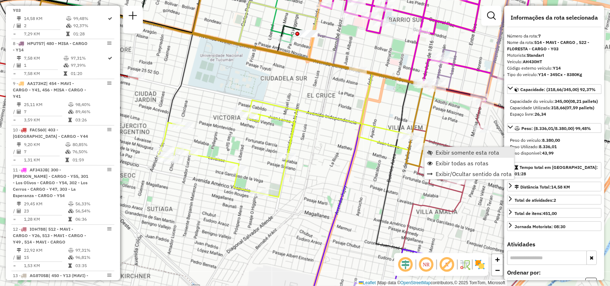
click at [442, 150] on span "Exibir somente esta rota" at bounding box center [468, 153] width 64 height 6
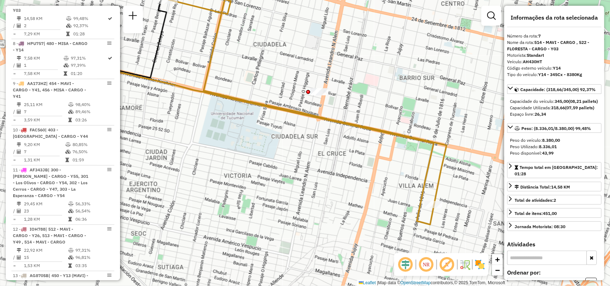
drag, startPoint x: 398, startPoint y: 164, endPoint x: 367, endPoint y: 147, distance: 35.0
click at [367, 147] on div "Janela de atendimento Grade de atendimento Capacidade Transportadoras Veículos …" at bounding box center [305, 143] width 610 height 286
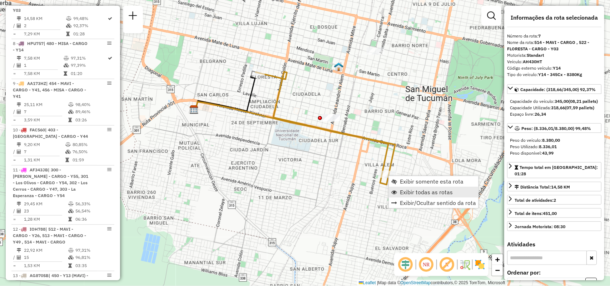
click at [411, 190] on span "Exibir todas as rotas" at bounding box center [426, 192] width 53 height 6
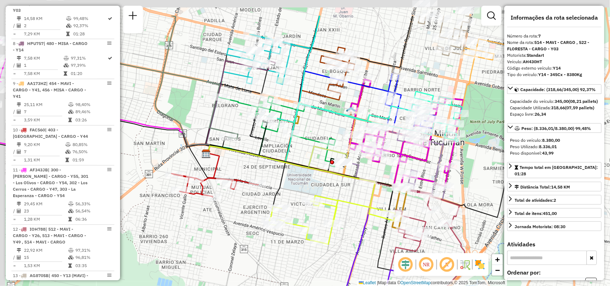
drag, startPoint x: 337, startPoint y: 129, endPoint x: 346, endPoint y: 170, distance: 42.4
click at [343, 171] on div "Rota 1 - Placa AF720HM 0000443063 - YSA MASSA CESAR Rota 9 - Placa AA173HZ 0000…" at bounding box center [305, 143] width 610 height 286
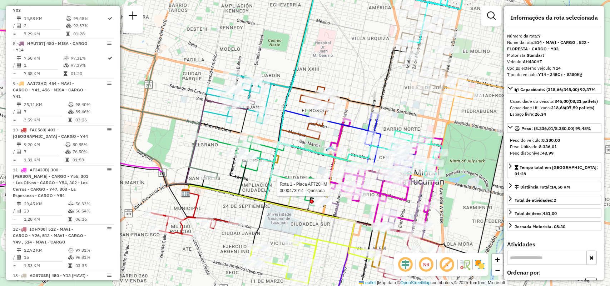
drag, startPoint x: 366, startPoint y: 135, endPoint x: 342, endPoint y: 140, distance: 23.9
click at [342, 140] on icon at bounding box center [386, 177] width 114 height 117
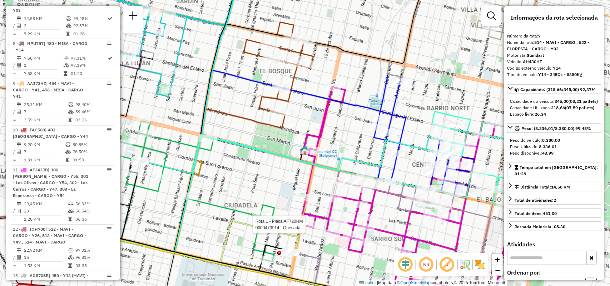
drag, startPoint x: 326, startPoint y: 135, endPoint x: 289, endPoint y: 105, distance: 47.0
click at [289, 105] on div "Rota 1 - Placa AF720HM 0000473914 - Quesada Janela de atendimento Grade de aten…" at bounding box center [305, 143] width 610 height 286
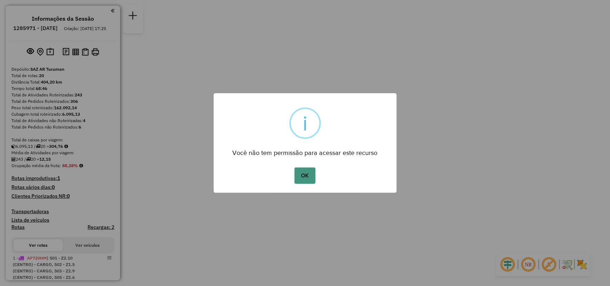
drag, startPoint x: 320, startPoint y: 167, endPoint x: 297, endPoint y: 172, distance: 23.8
click at [310, 169] on div "OK No Cancel" at bounding box center [305, 176] width 183 height 20
drag, startPoint x: 297, startPoint y: 172, endPoint x: 306, endPoint y: 173, distance: 9.3
click at [297, 172] on button "OK" at bounding box center [304, 176] width 21 height 16
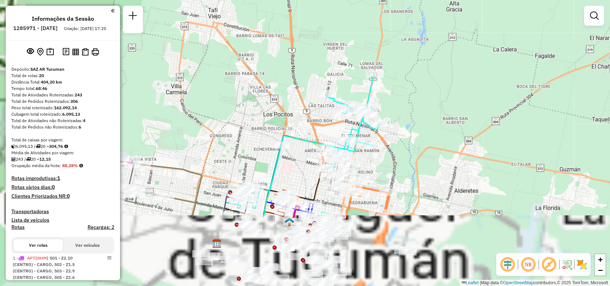
click at [410, 0] on html "Aguarde... Pop-up bloqueado! Seu navegador bloqueou automáticamente a abertura …" at bounding box center [305, 143] width 610 height 286
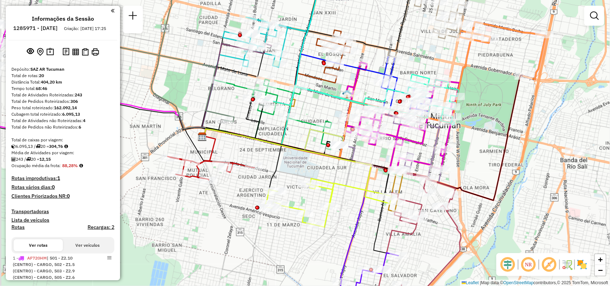
drag, startPoint x: 327, startPoint y: 196, endPoint x: 364, endPoint y: 200, distance: 36.7
click at [364, 200] on icon at bounding box center [327, 203] width 127 height 49
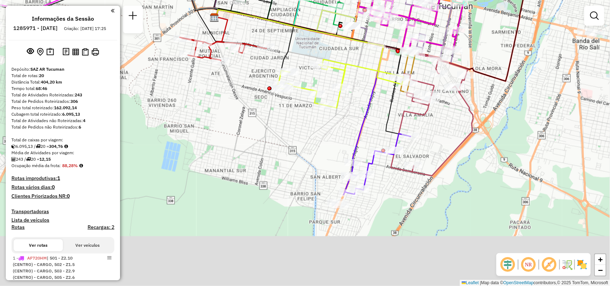
drag, startPoint x: 249, startPoint y: 156, endPoint x: 261, endPoint y: 36, distance: 120.3
click at [261, 36] on div "Janela de atendimento Grade de atendimento Capacidade Transportadoras Veículos …" at bounding box center [305, 143] width 610 height 286
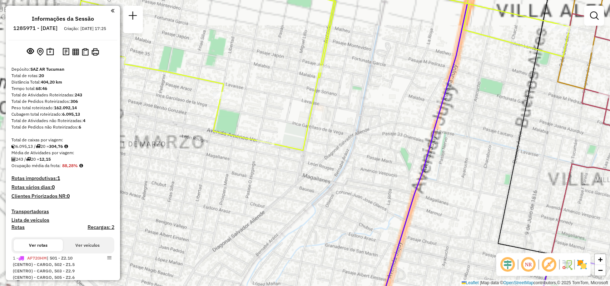
drag, startPoint x: 445, startPoint y: 108, endPoint x: 376, endPoint y: 197, distance: 113.3
click at [377, 193] on icon at bounding box center [422, 160] width 98 height 343
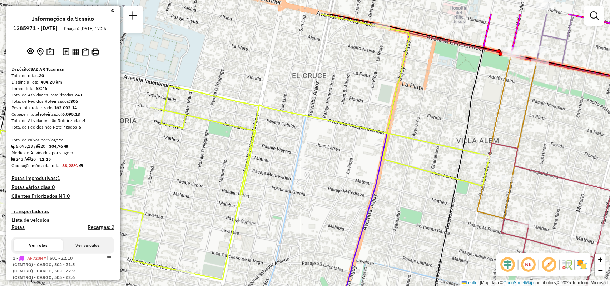
drag, startPoint x: 436, startPoint y: 77, endPoint x: 429, endPoint y: 113, distance: 37.1
click at [429, 113] on div "Janela de atendimento Grade de atendimento Capacidade Transportadoras Veículos …" at bounding box center [305, 143] width 610 height 286
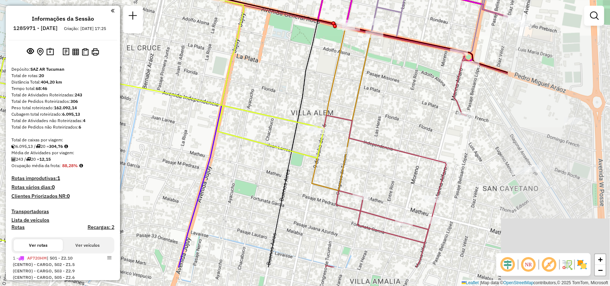
drag, startPoint x: 499, startPoint y: 111, endPoint x: 349, endPoint y: 58, distance: 158.3
click at [349, 58] on div "Janela de atendimento Grade de atendimento Capacidade Transportadoras Veículos …" at bounding box center [305, 143] width 610 height 286
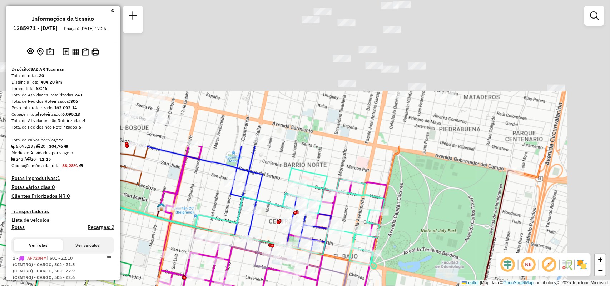
drag, startPoint x: 402, startPoint y: 90, endPoint x: 335, endPoint y: 267, distance: 189.4
click at [335, 267] on div "Janela de atendimento Grade de atendimento Capacidade Transportadoras Veículos …" at bounding box center [305, 143] width 610 height 286
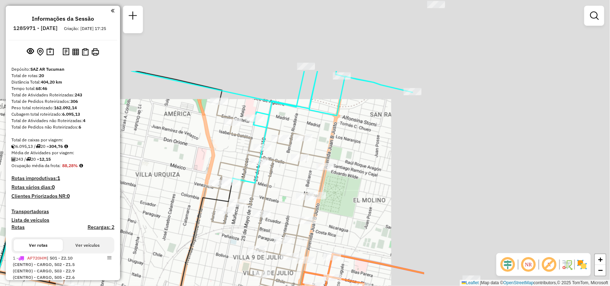
drag, startPoint x: 610, startPoint y: 98, endPoint x: 346, endPoint y: 201, distance: 283.7
click at [346, 201] on div "Janela de atendimento Grade de atendimento Capacidade Transportadoras Veículos …" at bounding box center [305, 143] width 610 height 286
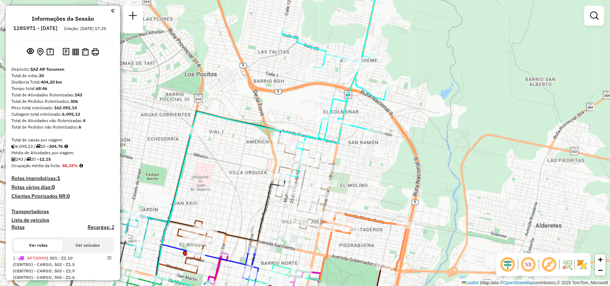
drag, startPoint x: 371, startPoint y: 188, endPoint x: 370, endPoint y: 130, distance: 58.3
click at [370, 130] on div "Janela de atendimento Grade de atendimento Capacidade Transportadoras Veículos …" at bounding box center [305, 143] width 610 height 286
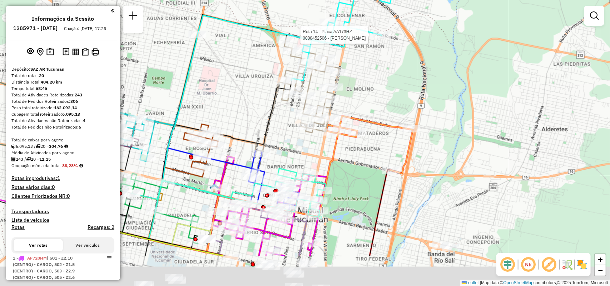
drag, startPoint x: 249, startPoint y: 157, endPoint x: 286, endPoint y: 100, distance: 67.8
click at [285, 101] on div "Rota 14 - Placa AA173HZ 0000452506 - MALDONADO [PERSON_NAME] de atendimento Gra…" at bounding box center [305, 143] width 610 height 286
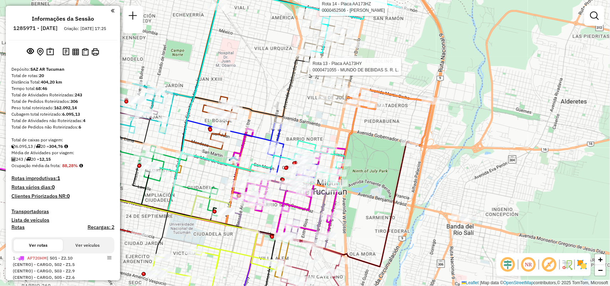
drag, startPoint x: 293, startPoint y: 95, endPoint x: 325, endPoint y: 47, distance: 58.0
click at [325, 47] on div "Rota 14 - Placa AA173HZ 0000452506 - MALDONADO FABIANA Rota 13 - Placa AA173HY …" at bounding box center [305, 143] width 610 height 286
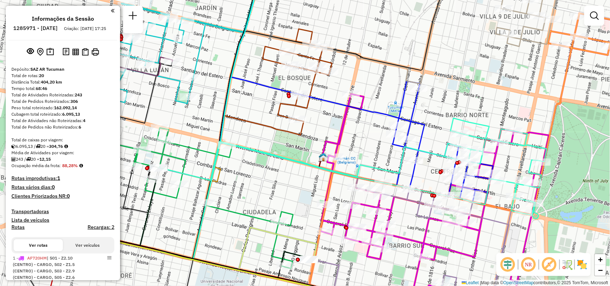
drag, startPoint x: 263, startPoint y: 132, endPoint x: 327, endPoint y: 140, distance: 65.1
click at [327, 140] on icon at bounding box center [336, 125] width 29 height 63
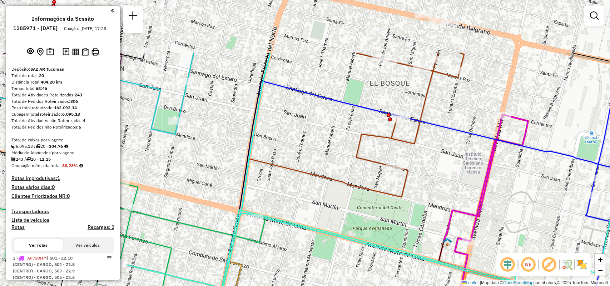
drag, startPoint x: 259, startPoint y: 149, endPoint x: 304, endPoint y: 213, distance: 78.5
click at [304, 213] on div "Rota 14 - Placa AA173HZ 0000452506 - MALDONADO FABIANA Rota 13 - Placa AA173HY …" at bounding box center [305, 143] width 610 height 286
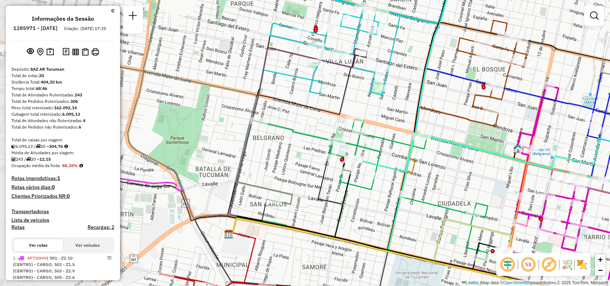
drag, startPoint x: 367, startPoint y: 140, endPoint x: 490, endPoint y: 115, distance: 125.0
click at [490, 114] on div at bounding box center [492, 110] width 18 height 7
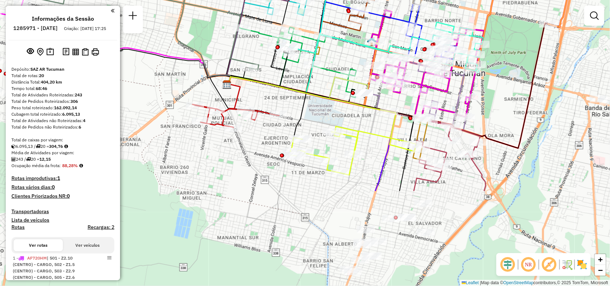
drag, startPoint x: 366, startPoint y: 175, endPoint x: 348, endPoint y: 49, distance: 128.1
click at [348, 49] on div "Rota 14 - Placa AA173HZ 0000452506 - MALDONADO FABIANA Rota 13 - Placa AA173HY …" at bounding box center [305, 143] width 610 height 286
